Goal: Task Accomplishment & Management: Use online tool/utility

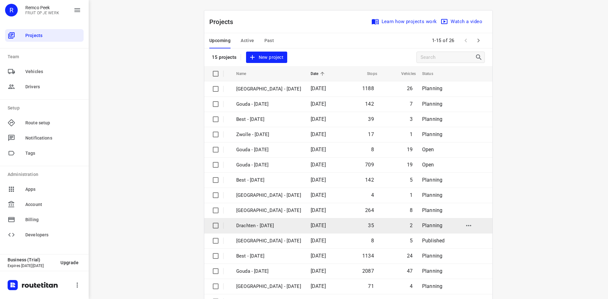
scroll to position [21, 0]
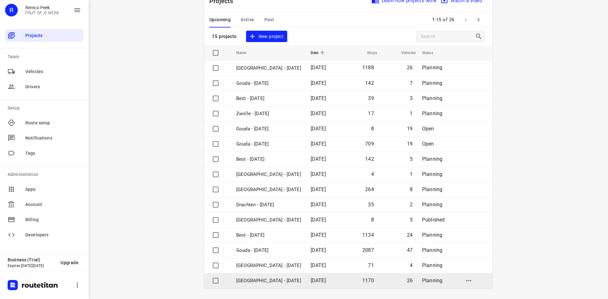
click at [273, 278] on p "[GEOGRAPHIC_DATA] - [DATE]" at bounding box center [268, 280] width 65 height 7
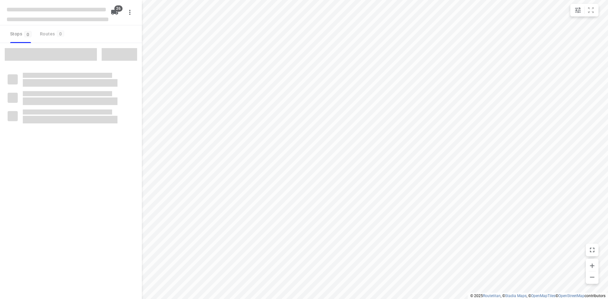
checkbox input "true"
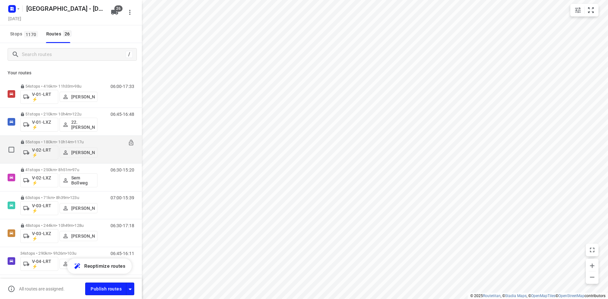
click at [97, 142] on div "55 stops • 180km • 10h14m • 117u V-02-LRT ⚡ [PERSON_NAME] 06:15-16:29" at bounding box center [81, 149] width 122 height 26
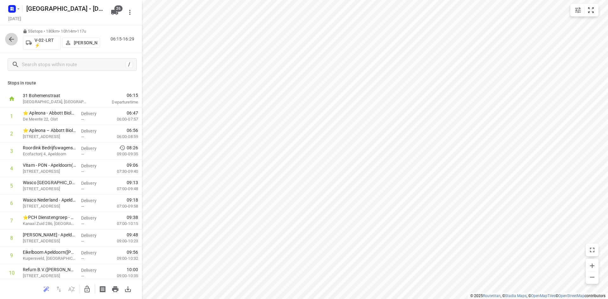
click at [16, 38] on button "button" at bounding box center [11, 39] width 13 height 13
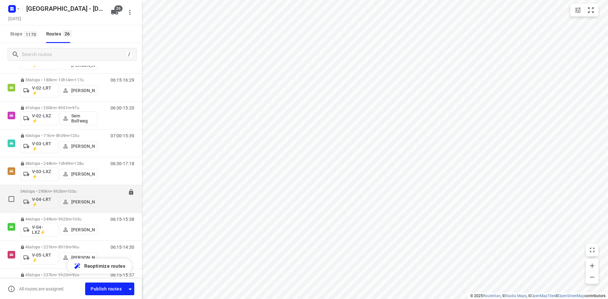
scroll to position [63, 0]
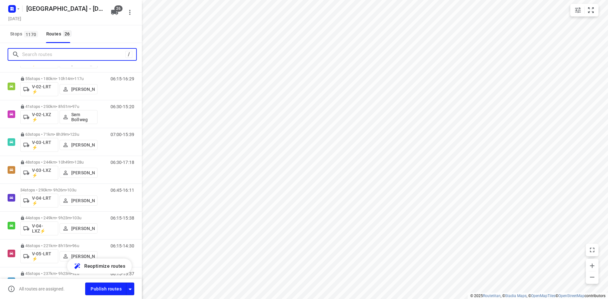
click at [60, 57] on input "Search routes" at bounding box center [73, 55] width 103 height 10
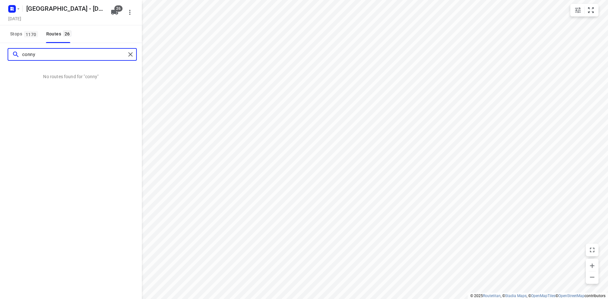
type input "conny"
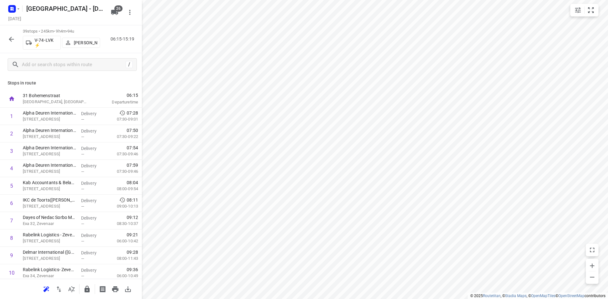
click at [7, 45] on div "39 stops • 245km • 9h4m • 94u V-74-LVK ⚡ [PERSON_NAME] 06:15-15:19" at bounding box center [71, 39] width 142 height 28
click at [9, 40] on icon "button" at bounding box center [12, 39] width 8 height 8
click at [73, 116] on p "[STREET_ADDRESS]" at bounding box center [49, 119] width 53 height 6
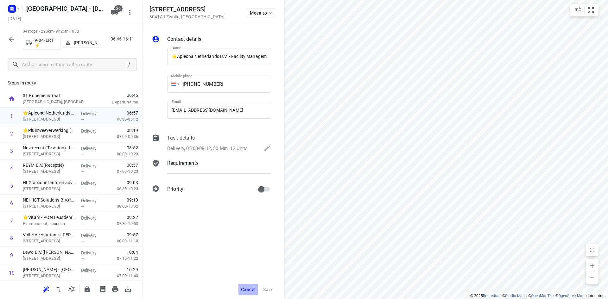
click at [245, 288] on span "Cancel" at bounding box center [248, 289] width 15 height 5
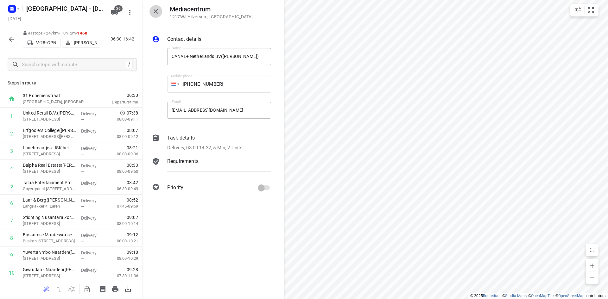
click at [159, 15] on button "button" at bounding box center [155, 11] width 13 height 13
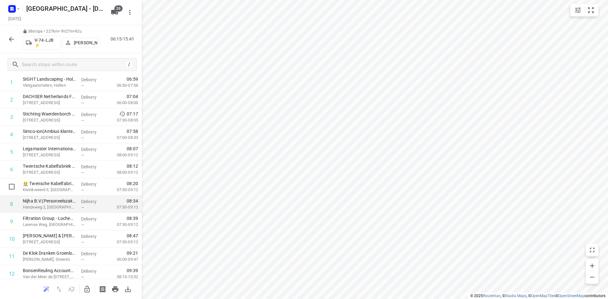
scroll to position [63, 0]
